Goal: Task Accomplishment & Management: Find specific page/section

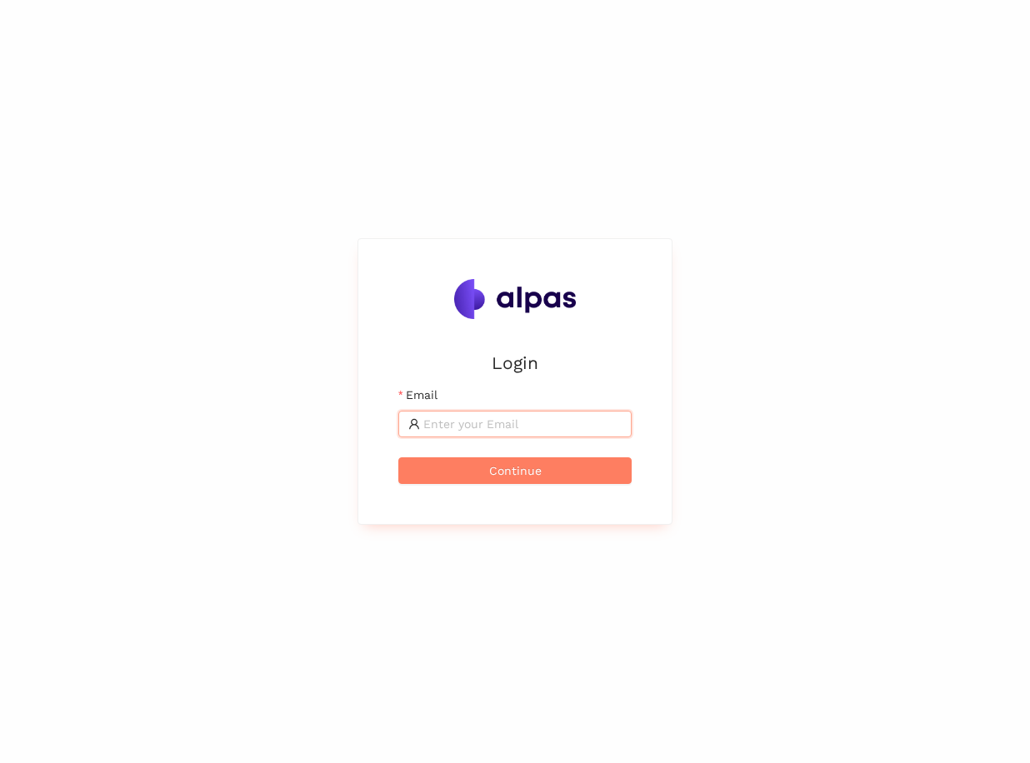
click at [464, 432] on input "Email" at bounding box center [522, 424] width 198 height 18
type input "[PERSON_NAME][EMAIL_ADDRESS]"
click at [521, 466] on span "Continue" at bounding box center [515, 470] width 52 height 18
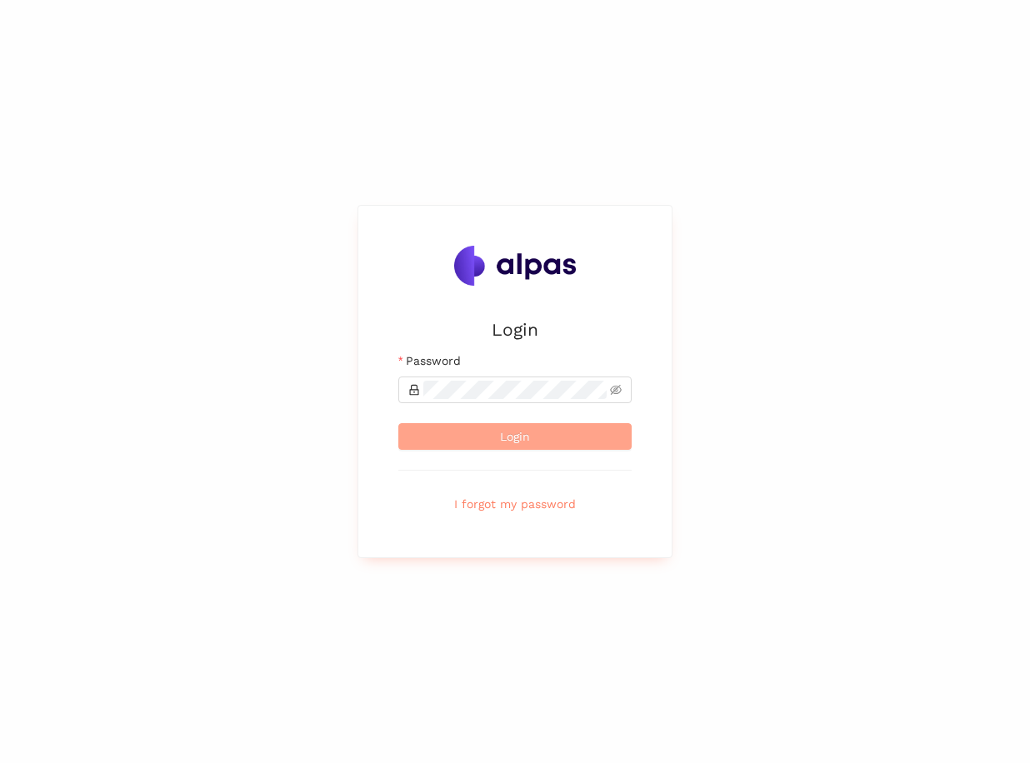
click at [483, 437] on button "Login" at bounding box center [514, 436] width 233 height 27
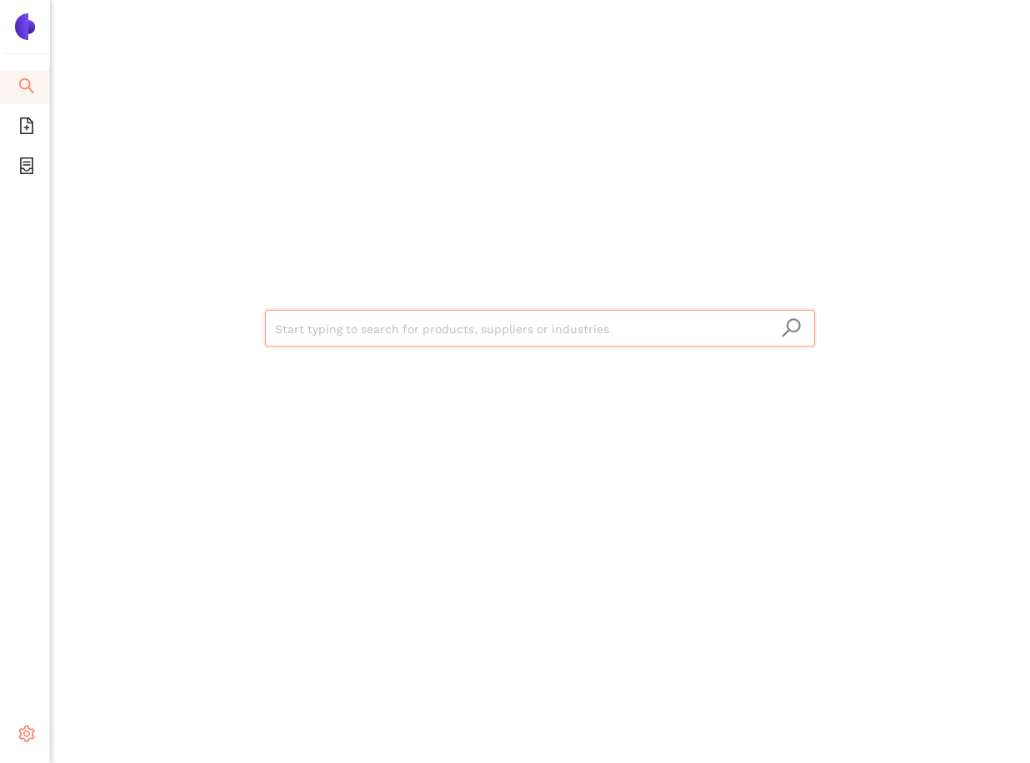
click at [32, 720] on span "setting" at bounding box center [26, 736] width 17 height 33
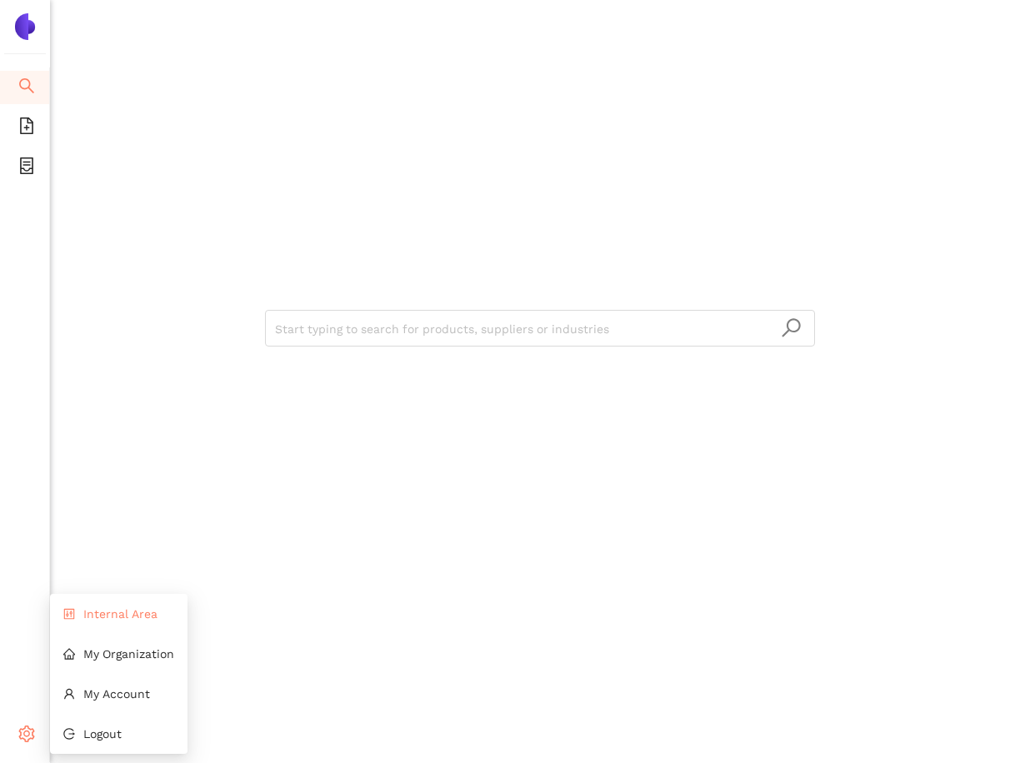
click at [101, 626] on li "Internal Area" at bounding box center [118, 613] width 137 height 33
